Goal: Task Accomplishment & Management: Manage account settings

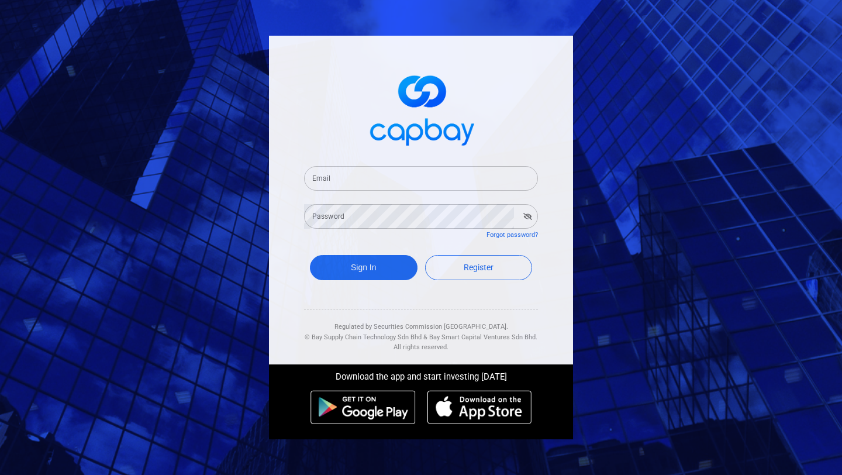
click at [433, 176] on input "Email" at bounding box center [421, 178] width 234 height 25
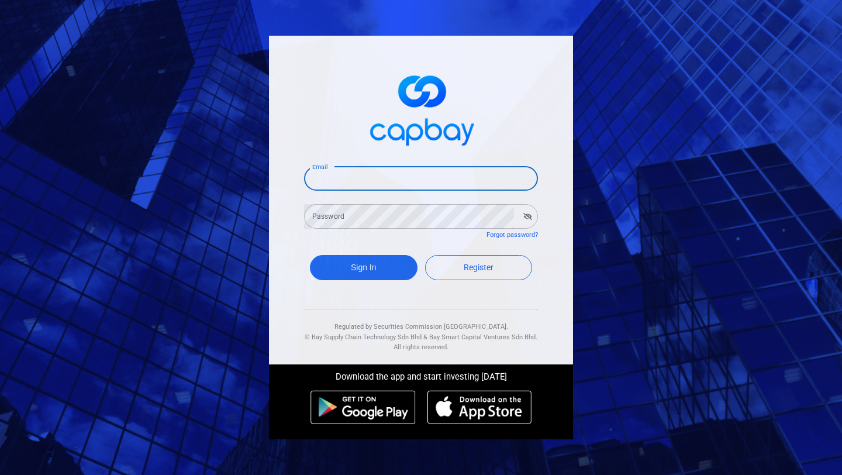
type input "[EMAIL_ADDRESS][DOMAIN_NAME]"
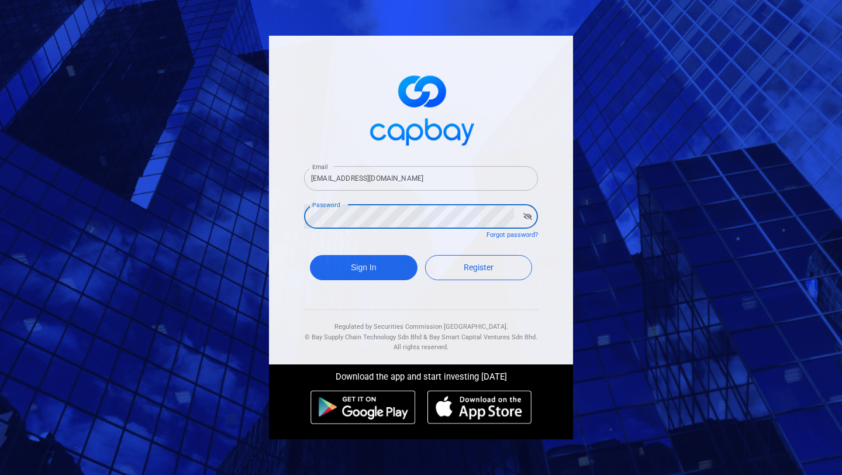
click at [310, 255] on button "Sign In" at bounding box center [364, 267] width 108 height 25
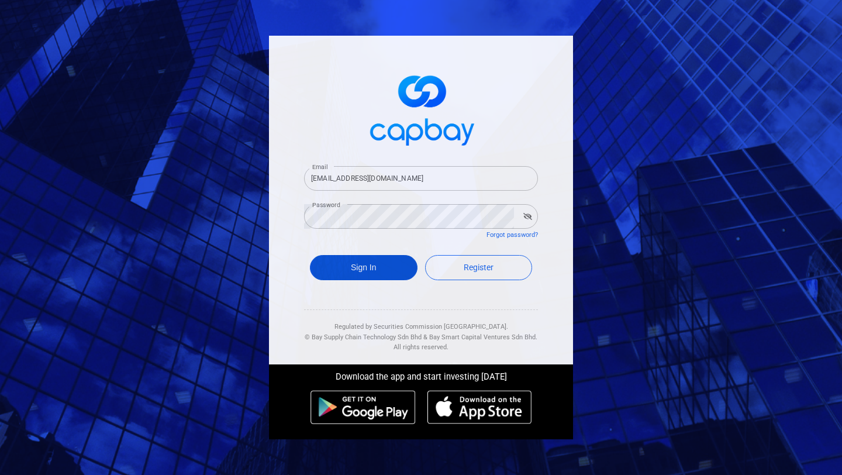
click at [375, 272] on button "Sign In" at bounding box center [364, 267] width 108 height 25
click at [524, 212] on button "button" at bounding box center [527, 216] width 18 height 16
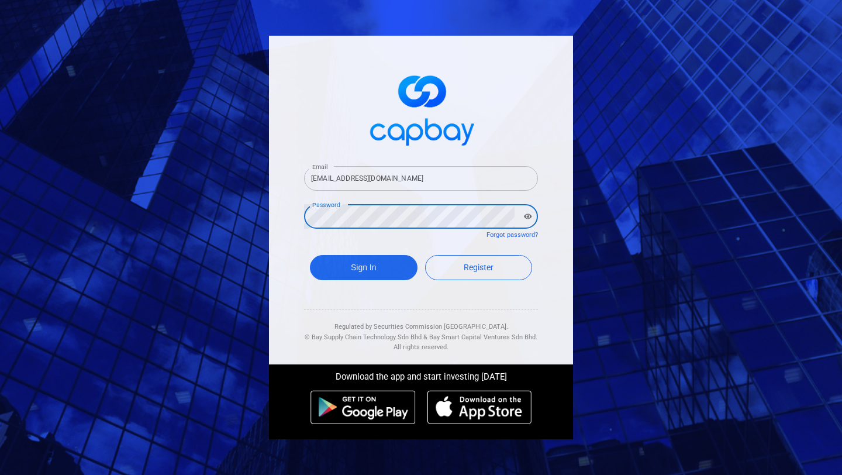
click at [364, 254] on div "Sign In Register" at bounding box center [421, 270] width 234 height 43
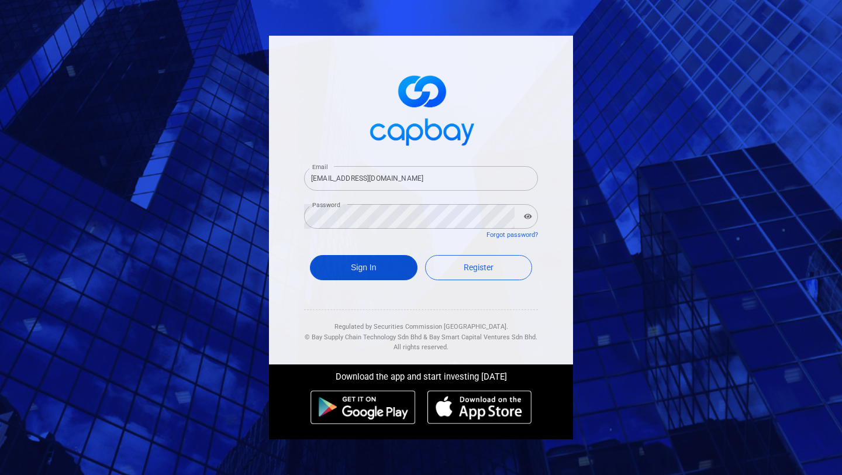
click at [362, 268] on button "Sign In" at bounding box center [364, 267] width 108 height 25
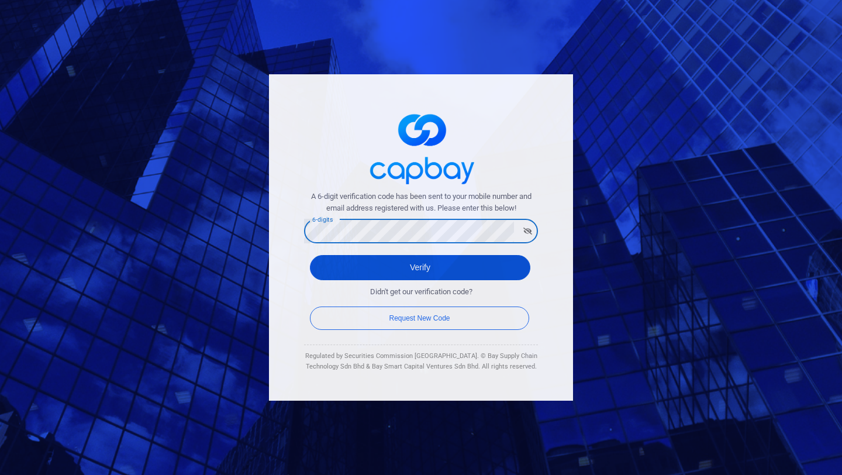
click at [496, 268] on button "Verify" at bounding box center [420, 267] width 220 height 25
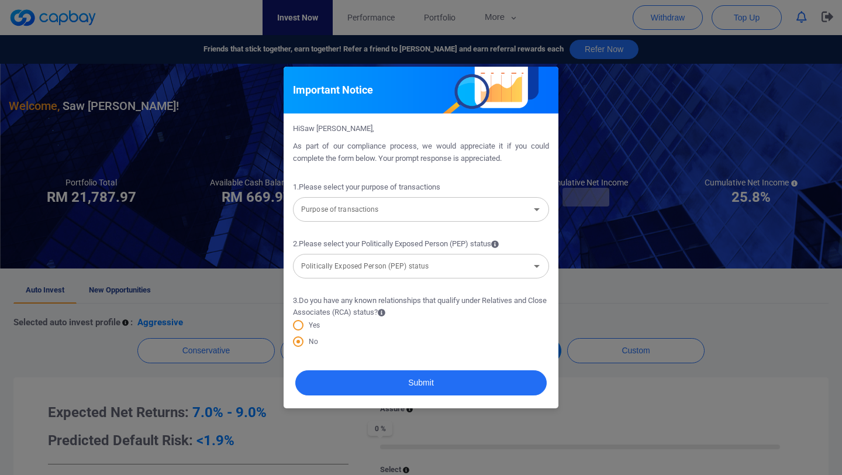
click at [482, 212] on input "Purpose of transactions" at bounding box center [411, 209] width 230 height 22
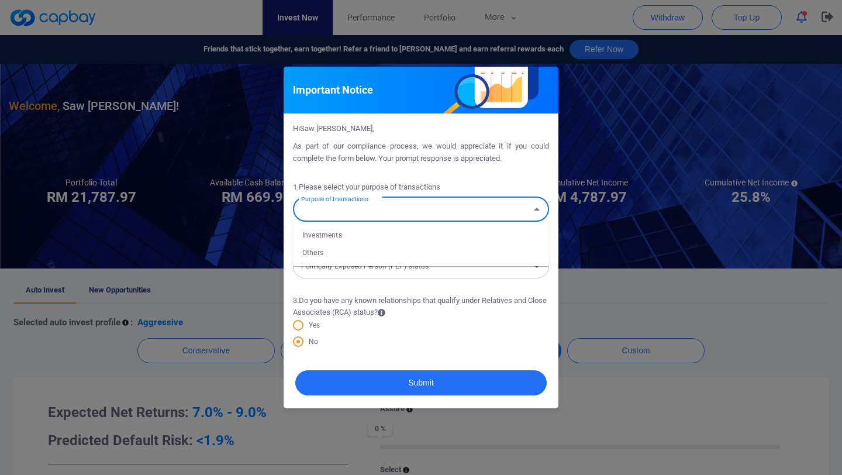
click at [338, 236] on li "Investments" at bounding box center [421, 235] width 256 height 18
type input "Investments"
click at [358, 266] on input "Politically Exposed Person (PEP) status" at bounding box center [411, 266] width 230 height 22
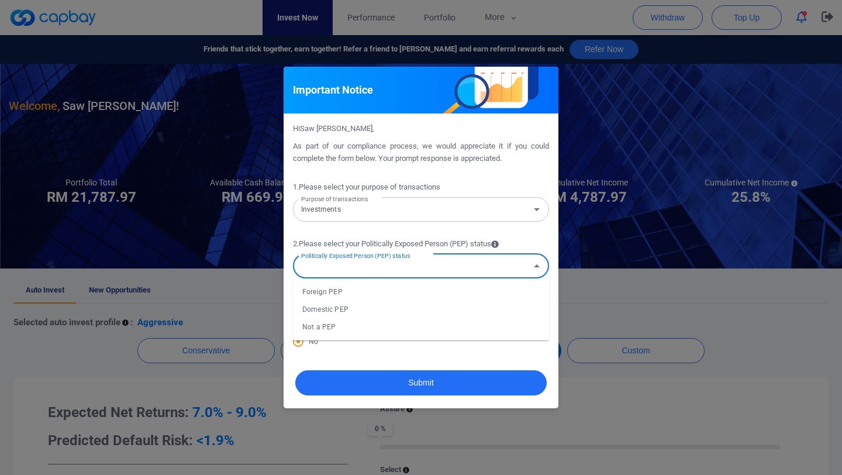
click at [338, 310] on li "Domestic PEP" at bounding box center [421, 309] width 256 height 18
type input "Domestic PEP"
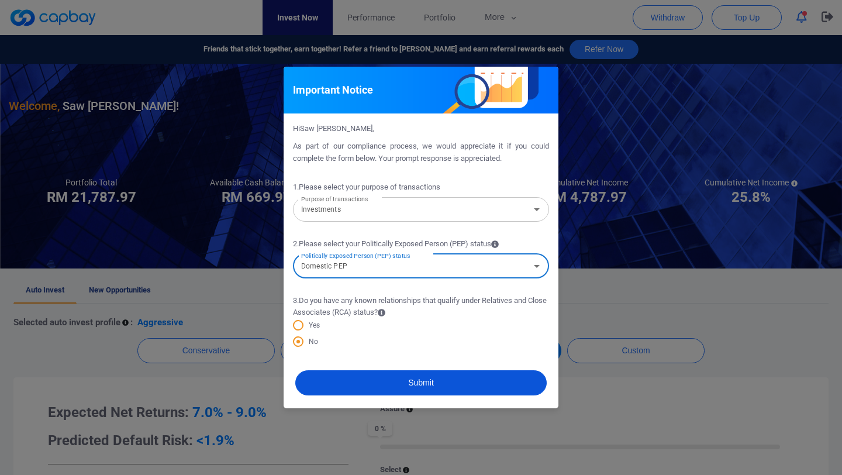
click at [382, 381] on button "Submit" at bounding box center [420, 382] width 251 height 25
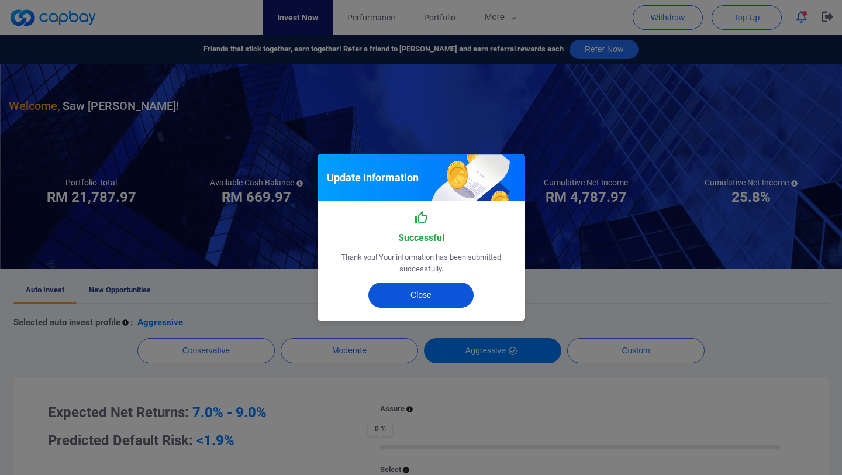
click at [420, 299] on button "Close" at bounding box center [420, 294] width 105 height 25
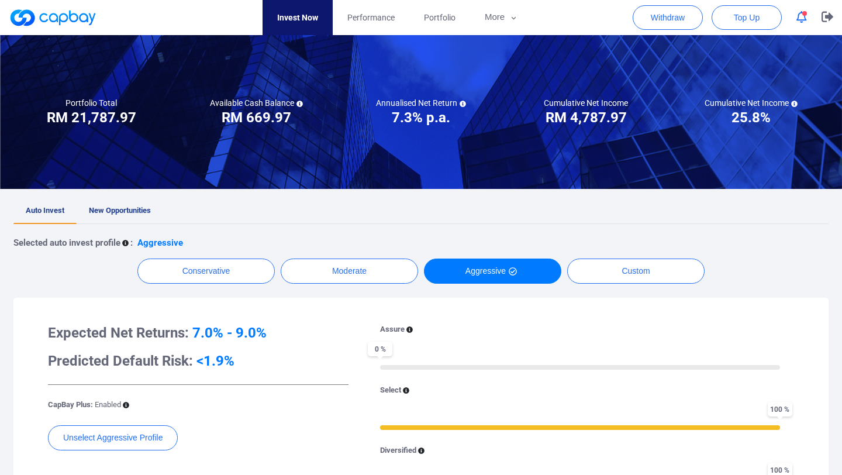
scroll to position [79, 0]
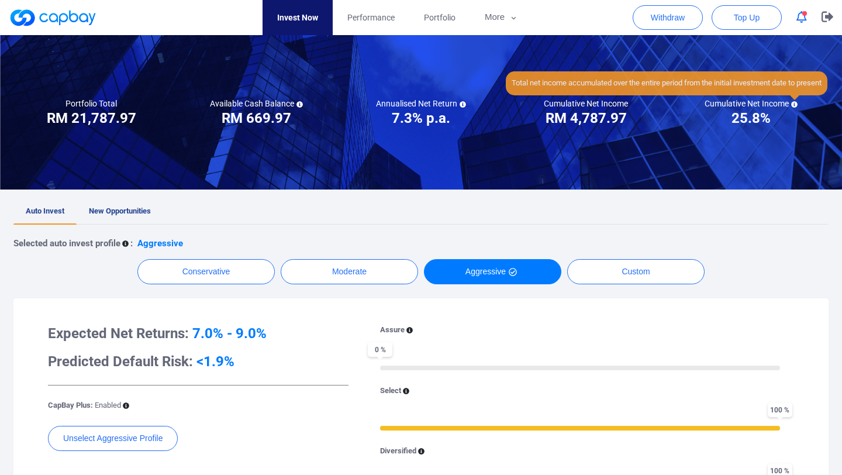
click at [794, 105] on icon at bounding box center [794, 104] width 6 height 6
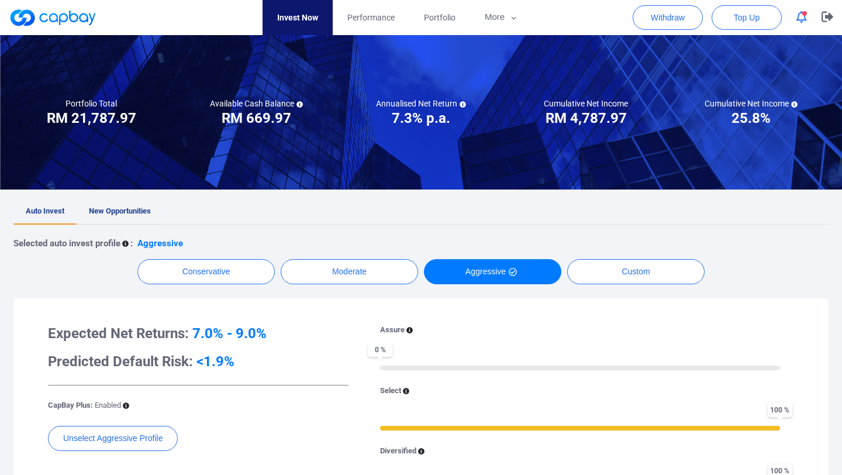
click at [128, 205] on link "New Opportunities" at bounding box center [120, 212] width 86 height 26
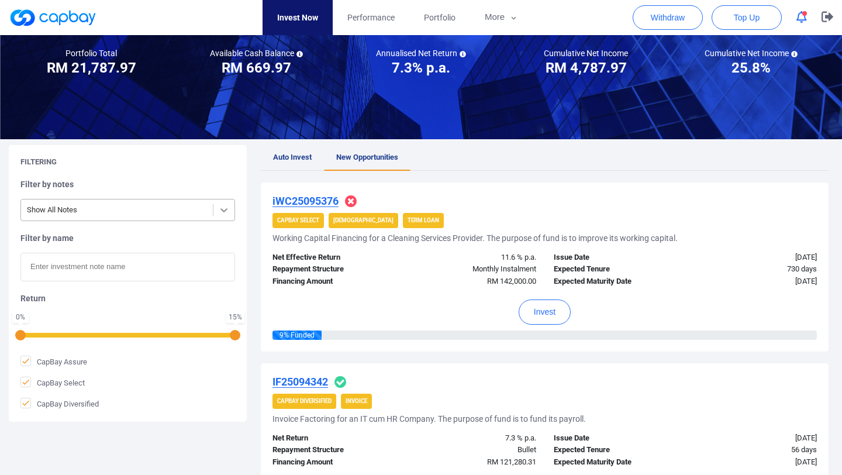
scroll to position [102, 0]
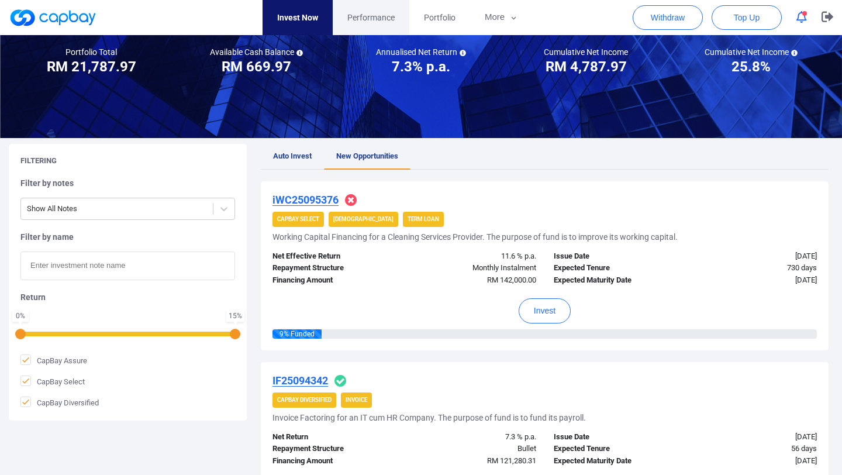
click at [362, 22] on span "Performance" at bounding box center [370, 17] width 47 height 13
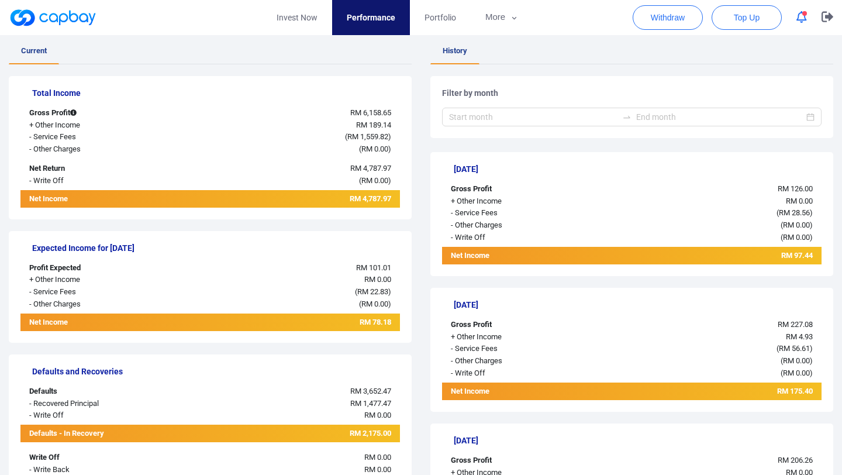
scroll to position [198, 0]
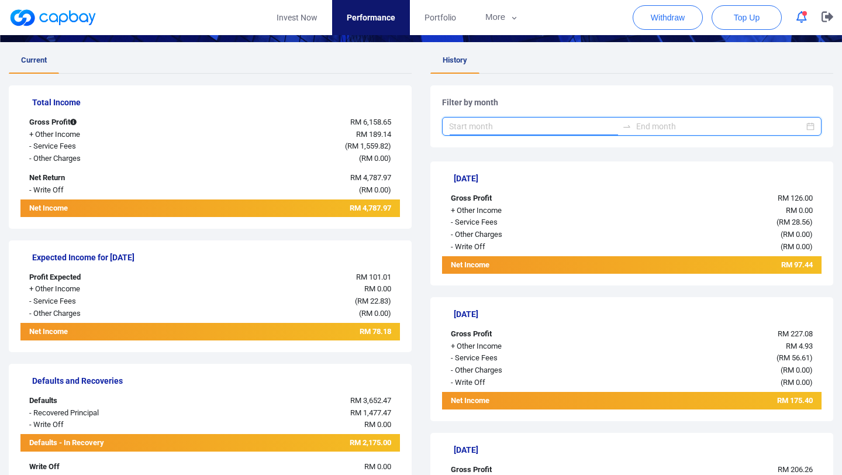
click at [490, 124] on input at bounding box center [533, 126] width 168 height 13
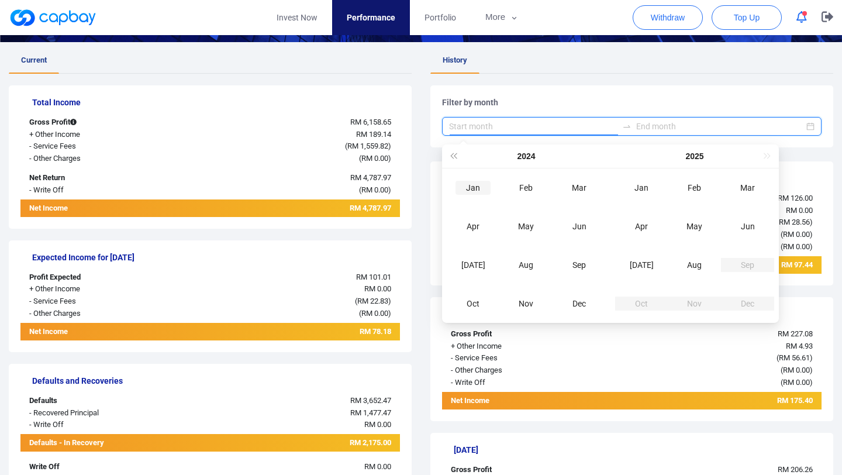
type input "2024-01"
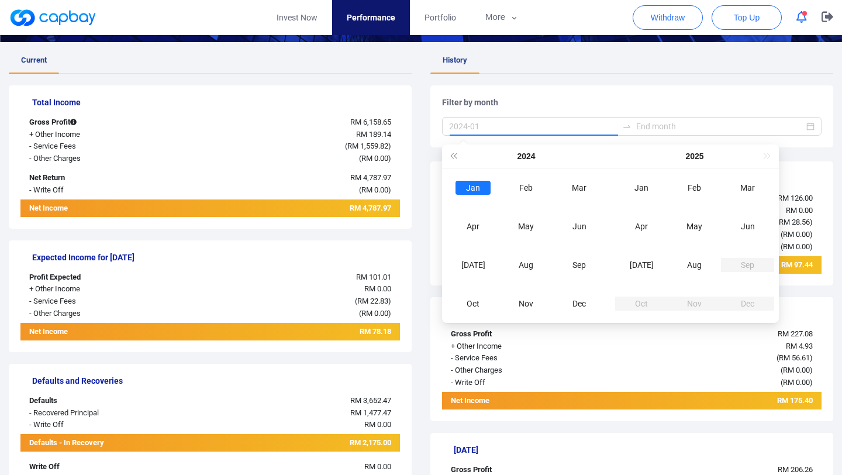
click at [470, 186] on div "Jan" at bounding box center [472, 188] width 35 height 14
type input "2024-03"
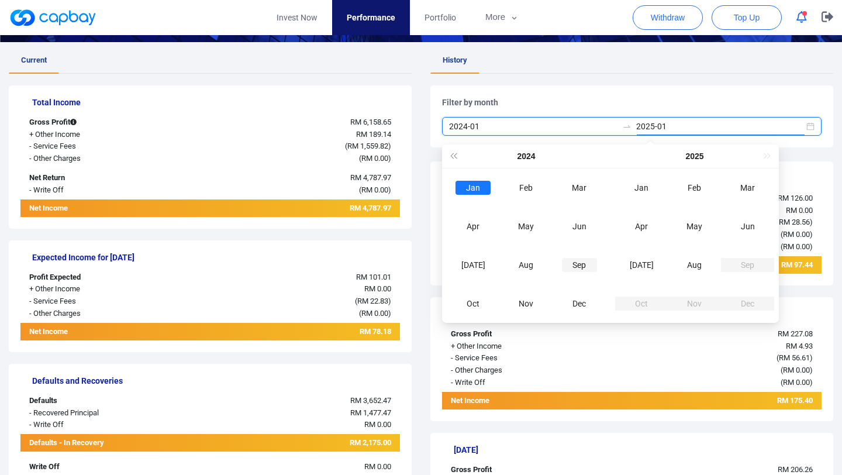
type input "2025-04"
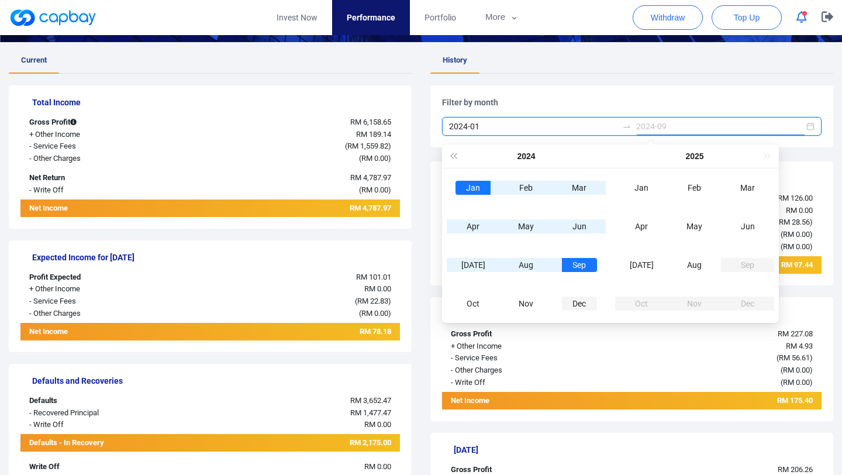
type input "2024-12"
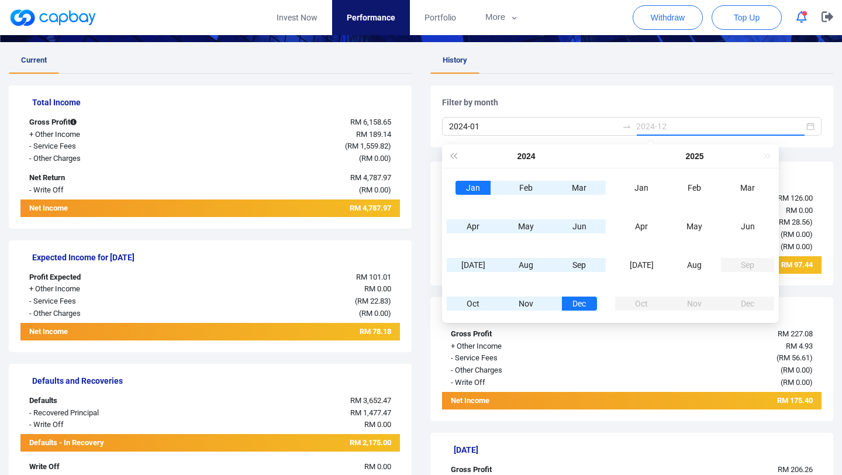
click at [575, 308] on div "Dec" at bounding box center [579, 303] width 35 height 14
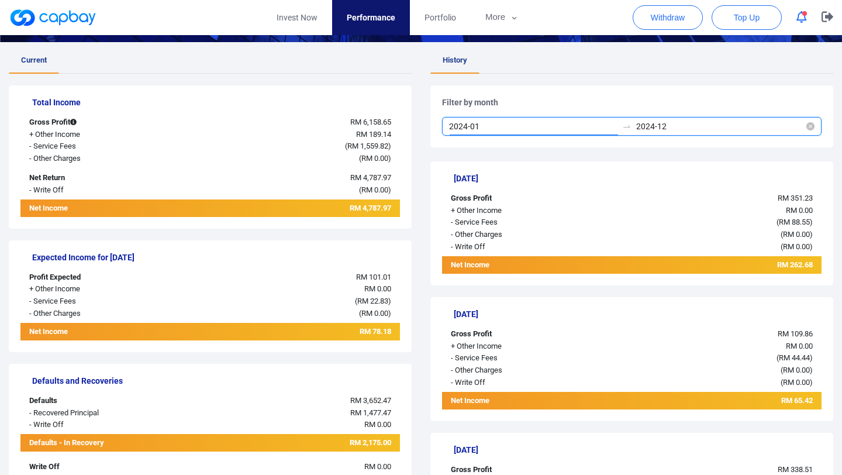
click at [527, 129] on input "2024-01" at bounding box center [533, 126] width 168 height 13
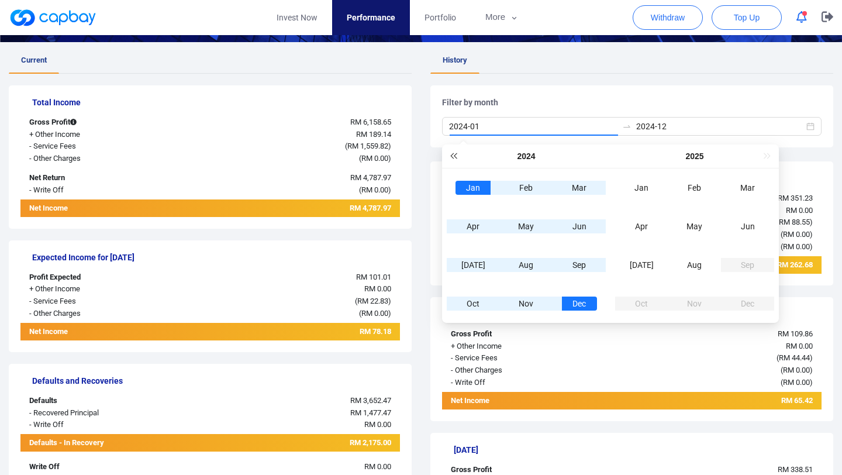
click at [454, 153] on button "Last year (Control + left)" at bounding box center [452, 155] width 13 height 23
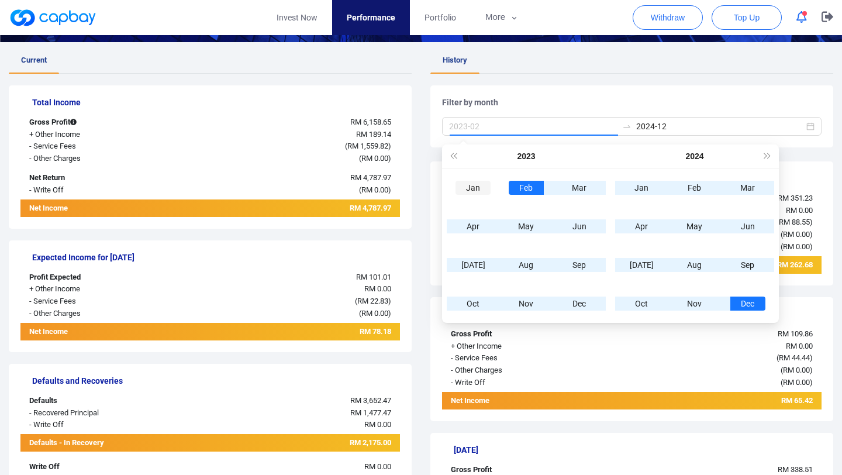
type input "2023-01"
click at [473, 184] on div "Jan" at bounding box center [472, 188] width 35 height 14
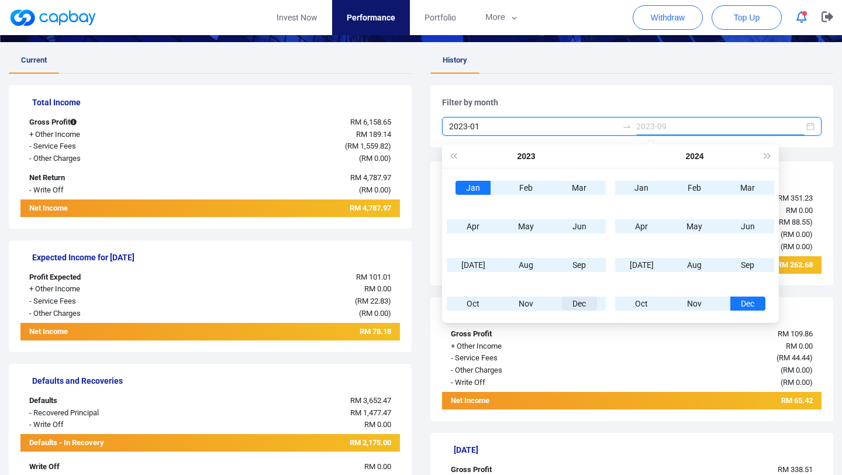
type input "2023-12"
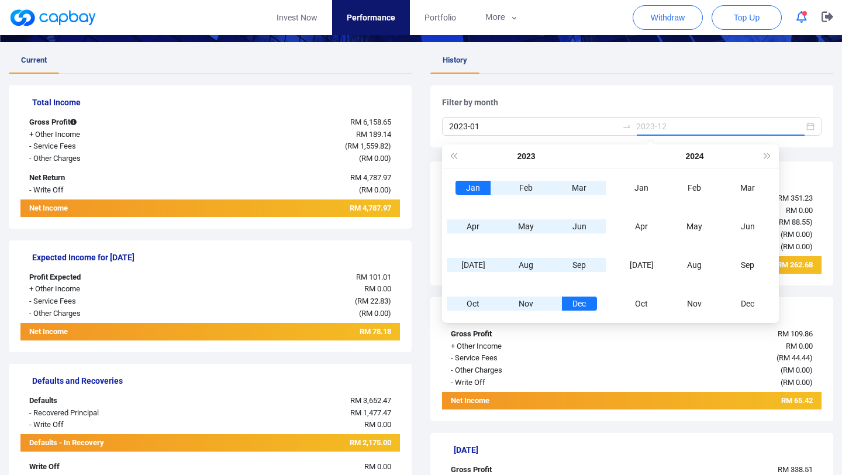
click at [590, 300] on div "Dec" at bounding box center [579, 303] width 35 height 14
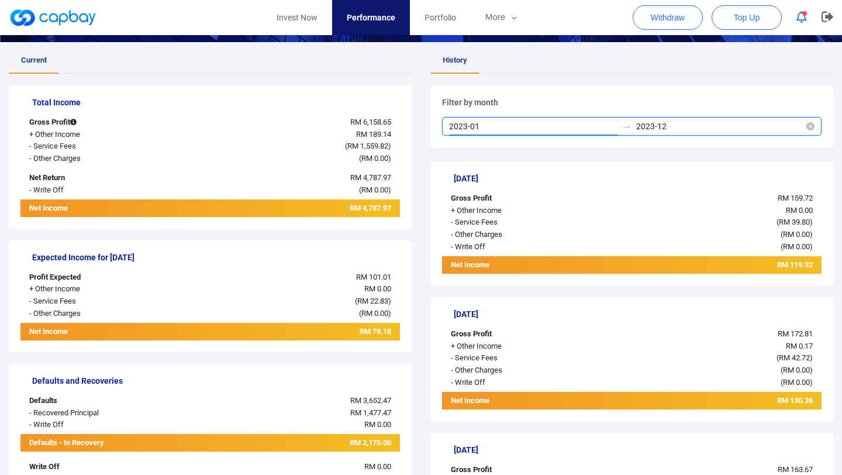
click at [603, 131] on input "2023-01" at bounding box center [533, 126] width 168 height 13
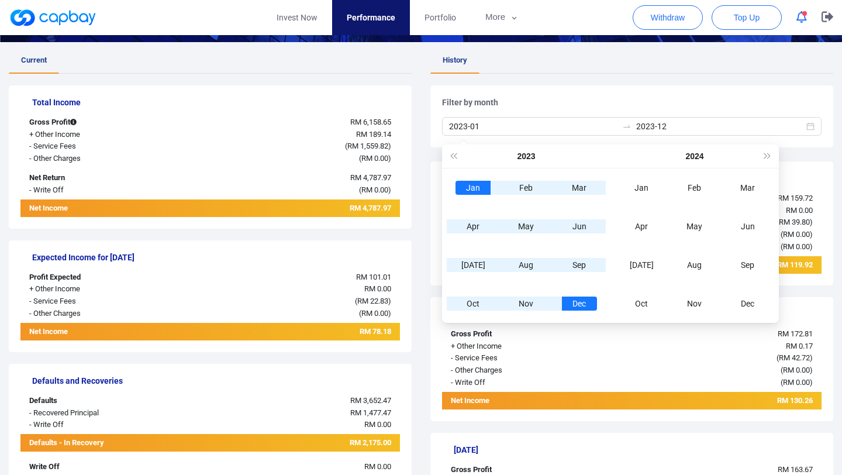
click at [653, 95] on div "Filter by month 2023-01 2023-12" at bounding box center [631, 116] width 403 height 62
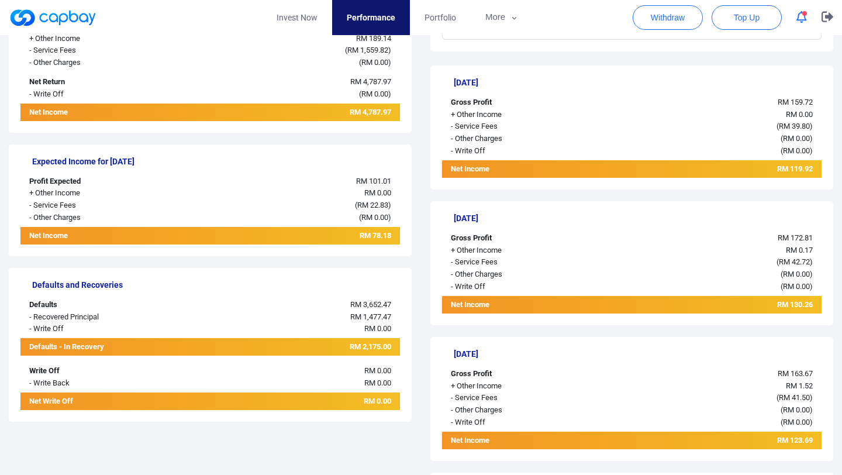
scroll to position [0, 0]
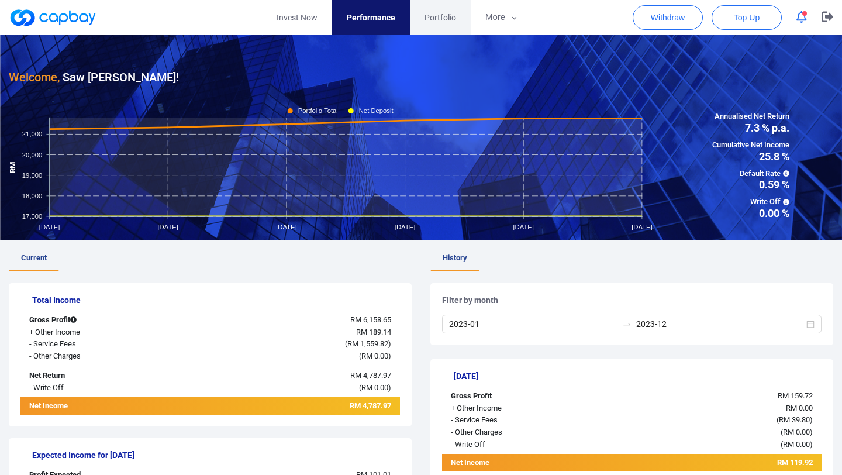
click at [449, 15] on span "Portfolio" at bounding box center [440, 17] width 32 height 13
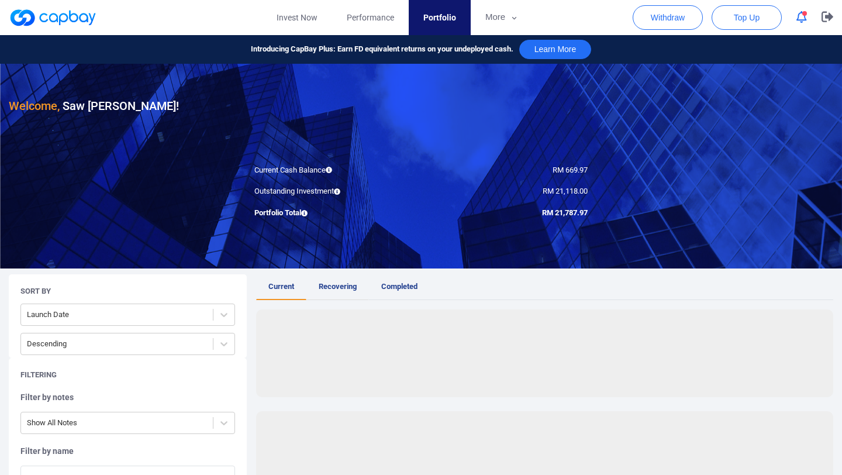
click at [339, 289] on span "Recovering" at bounding box center [338, 286] width 38 height 9
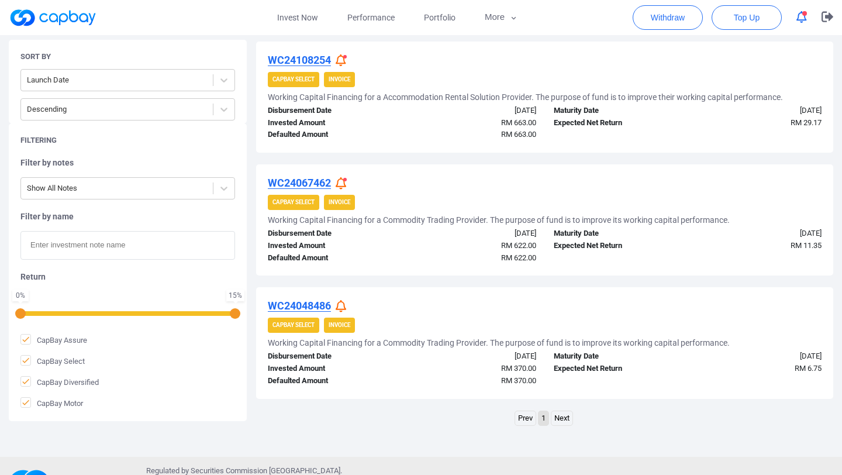
scroll to position [532, 0]
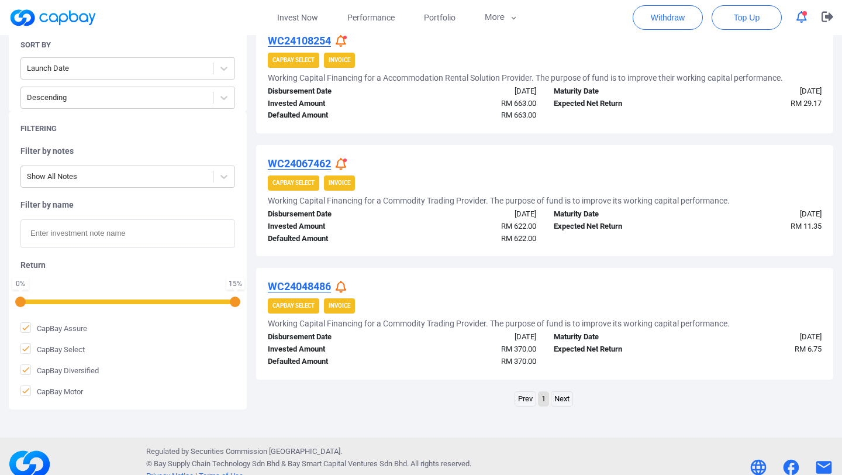
click at [309, 306] on strong "CapBay Select" at bounding box center [293, 305] width 42 height 6
click at [310, 288] on u "WC24048486" at bounding box center [299, 286] width 63 height 12
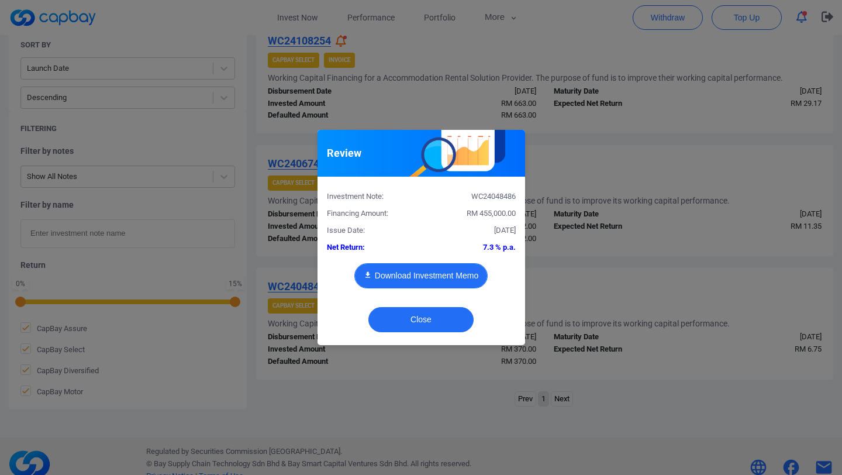
click at [382, 273] on button "Download Investment Memo" at bounding box center [420, 275] width 133 height 25
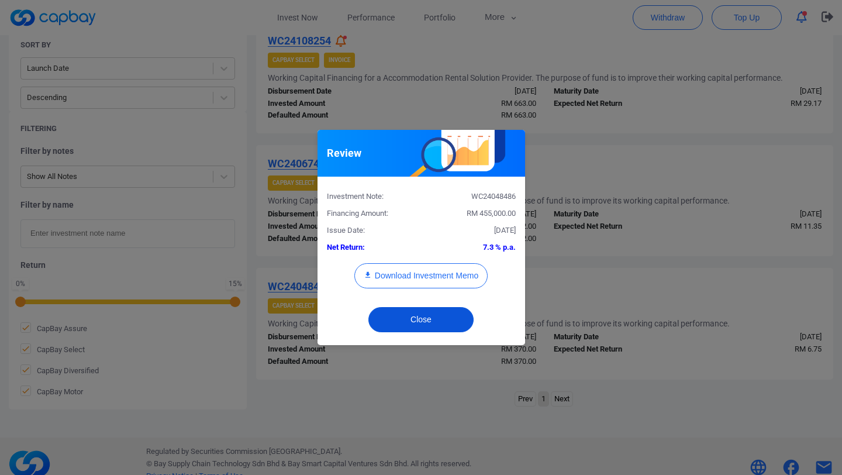
click at [431, 321] on button "Close" at bounding box center [420, 319] width 105 height 25
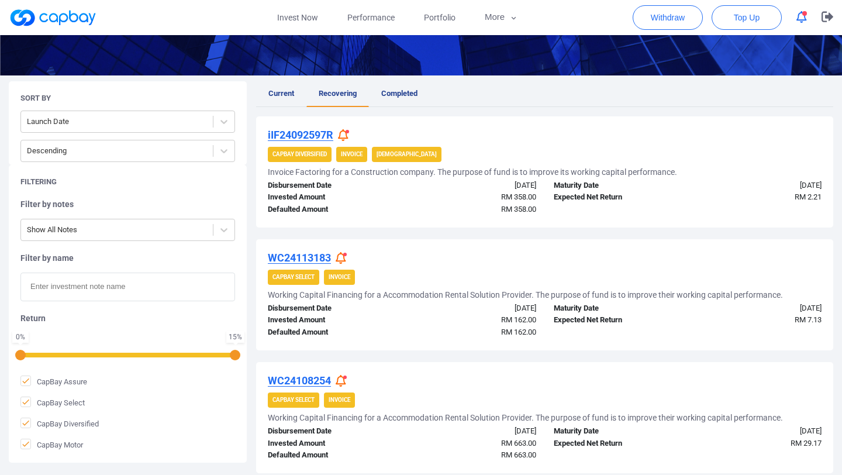
scroll to position [176, 0]
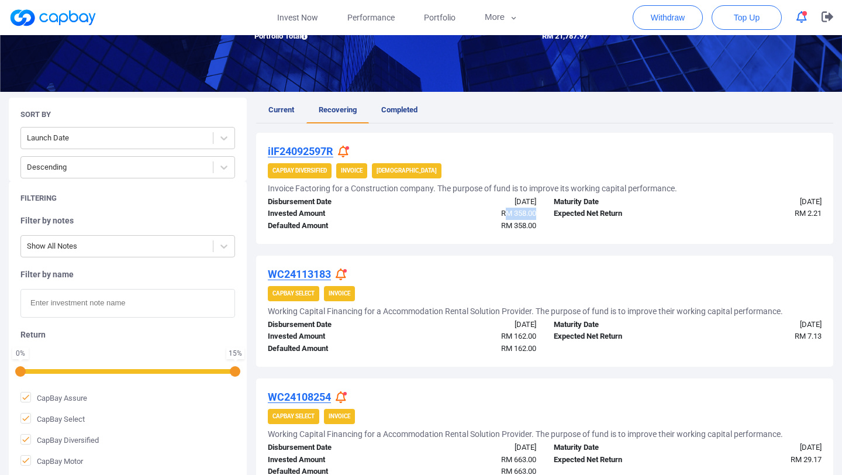
drag, startPoint x: 501, startPoint y: 214, endPoint x: 540, endPoint y: 216, distance: 38.6
click at [540, 216] on div "RM 358.00" at bounding box center [472, 213] width 143 height 12
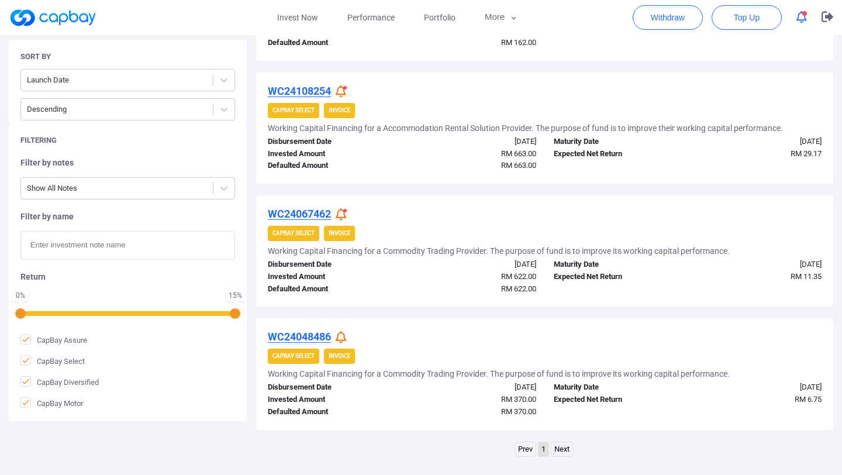
scroll to position [483, 0]
